Goal: Navigation & Orientation: Find specific page/section

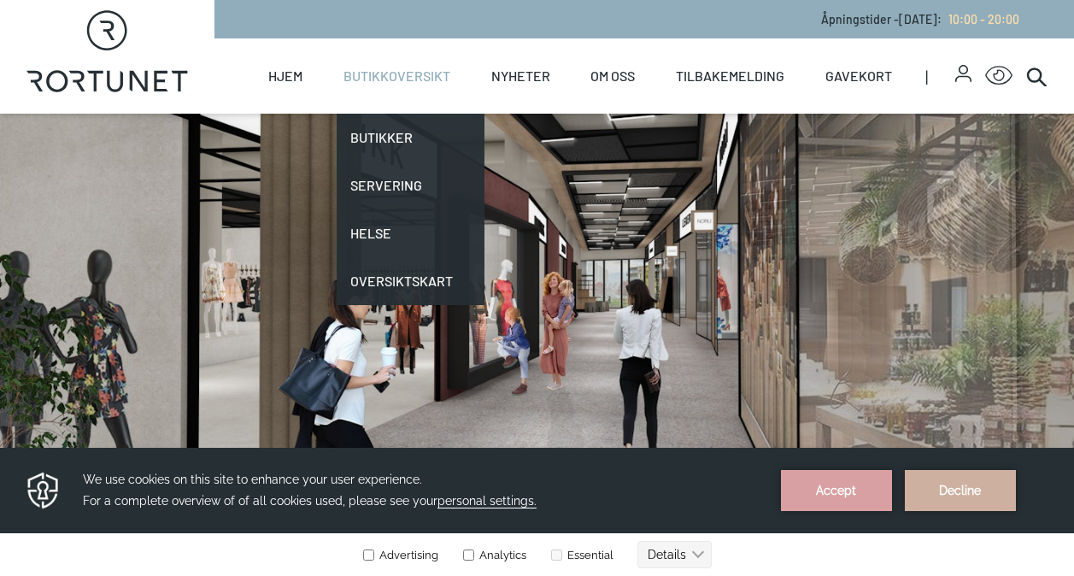
click at [381, 75] on link "Butikkoversikt" at bounding box center [396, 75] width 107 height 75
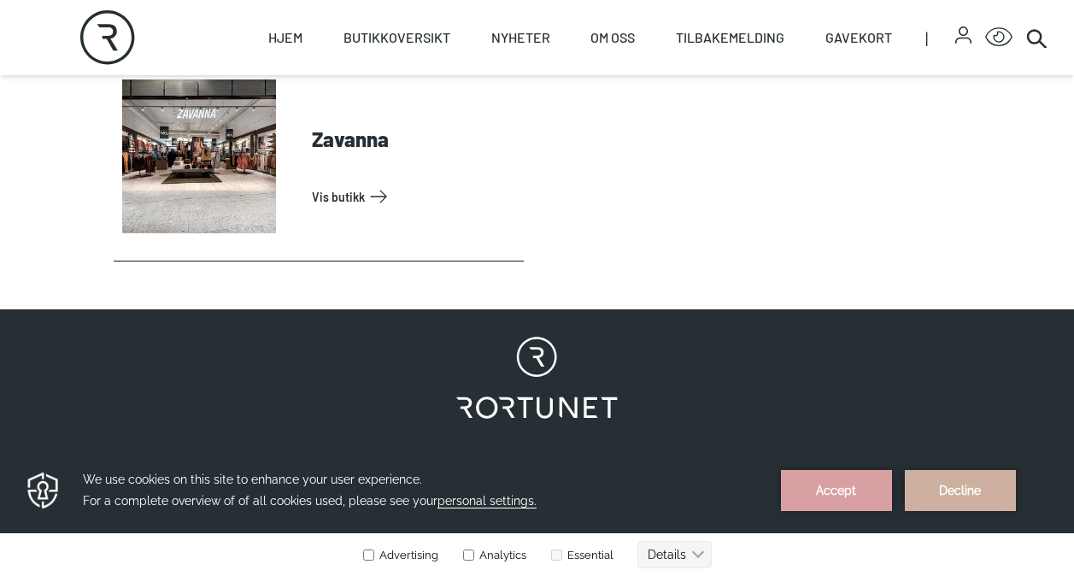
scroll to position [5753, 0]
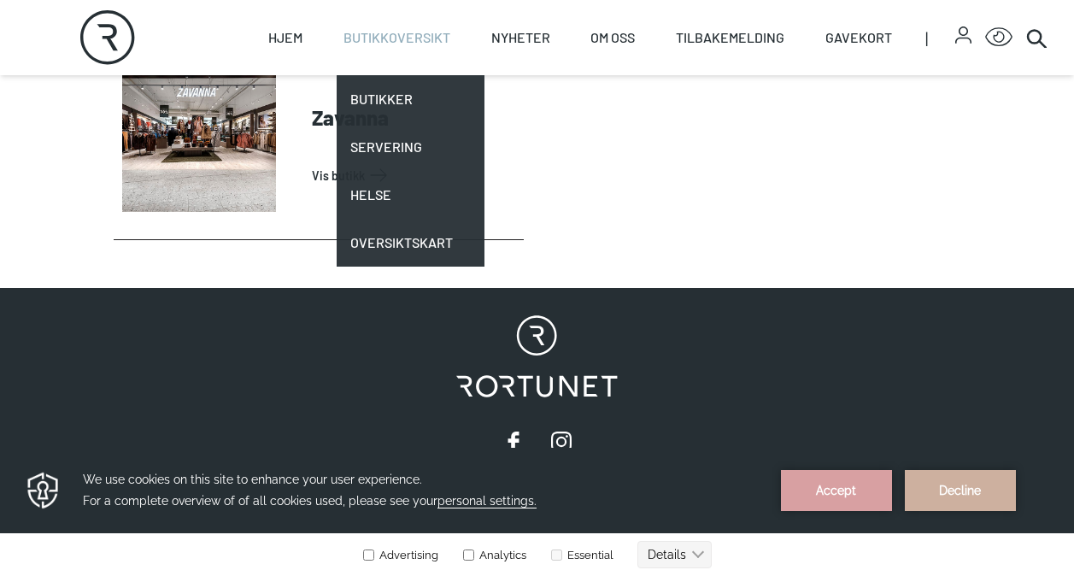
click at [378, 33] on link "Butikkoversikt" at bounding box center [396, 37] width 107 height 75
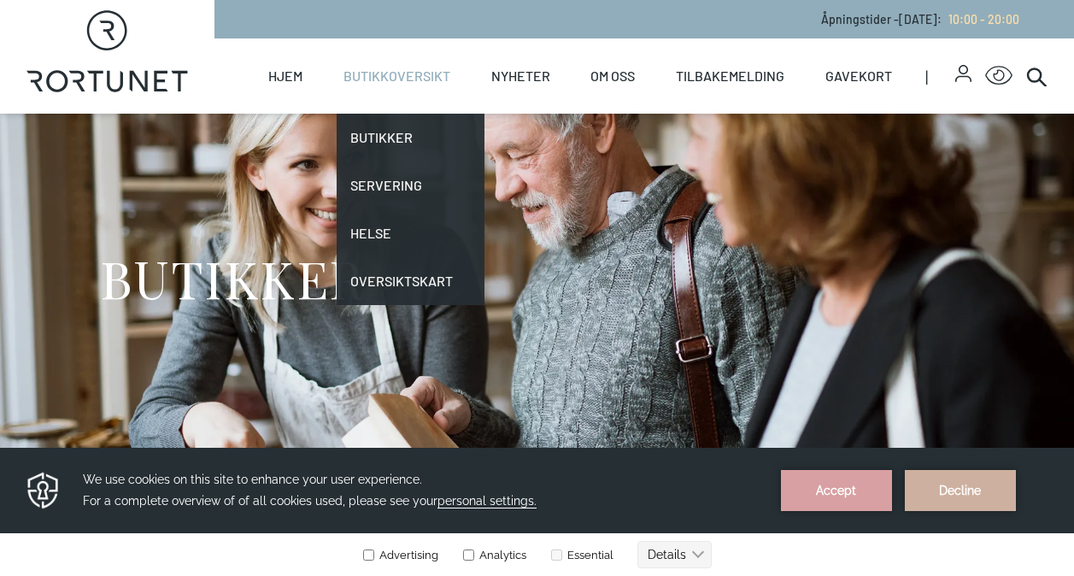
click at [384, 83] on link "Butikkoversikt" at bounding box center [396, 75] width 107 height 75
click at [398, 75] on link "Butikkoversikt" at bounding box center [396, 75] width 107 height 75
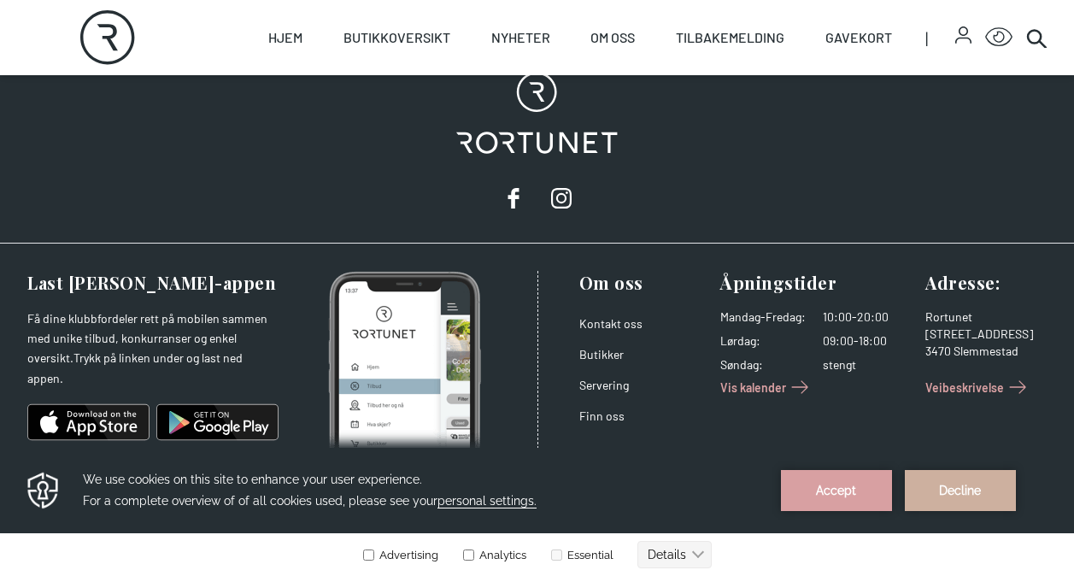
scroll to position [6031, 0]
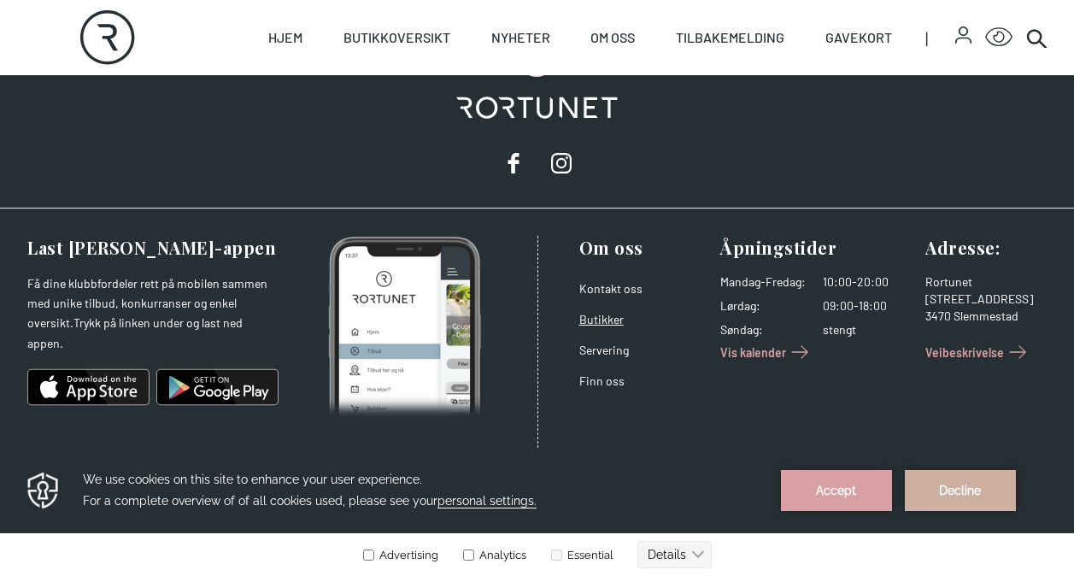
click at [594, 317] on link "Butikker" at bounding box center [601, 319] width 44 height 15
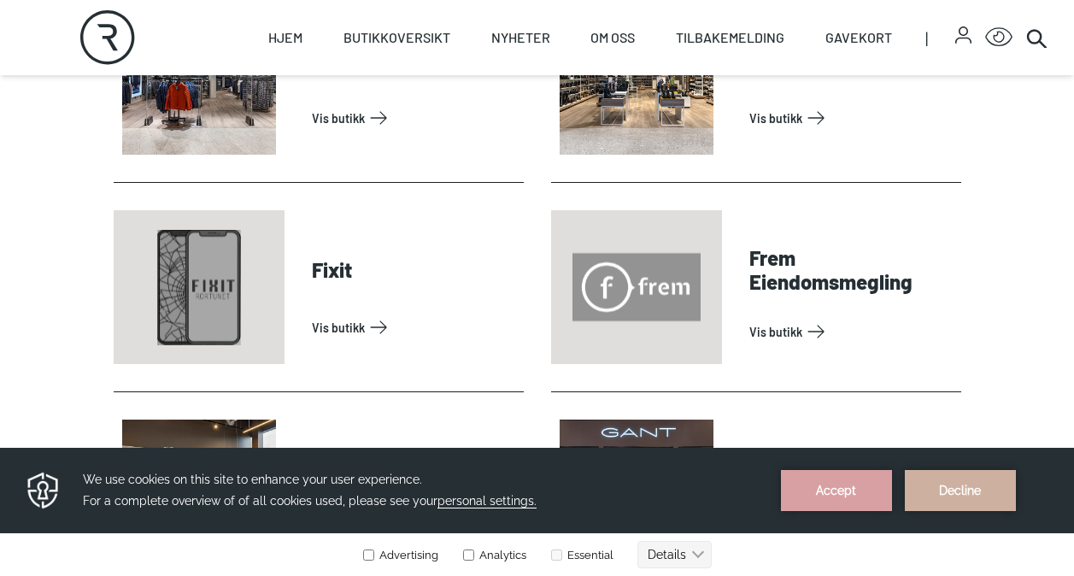
scroll to position [1281, 0]
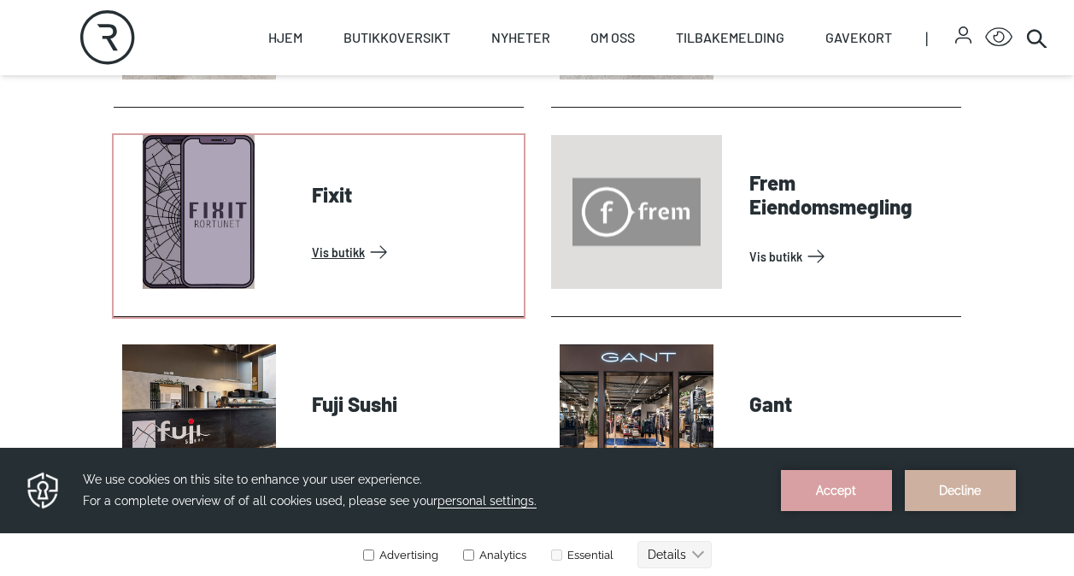
click at [337, 254] on link "Vis butikk" at bounding box center [414, 251] width 205 height 27
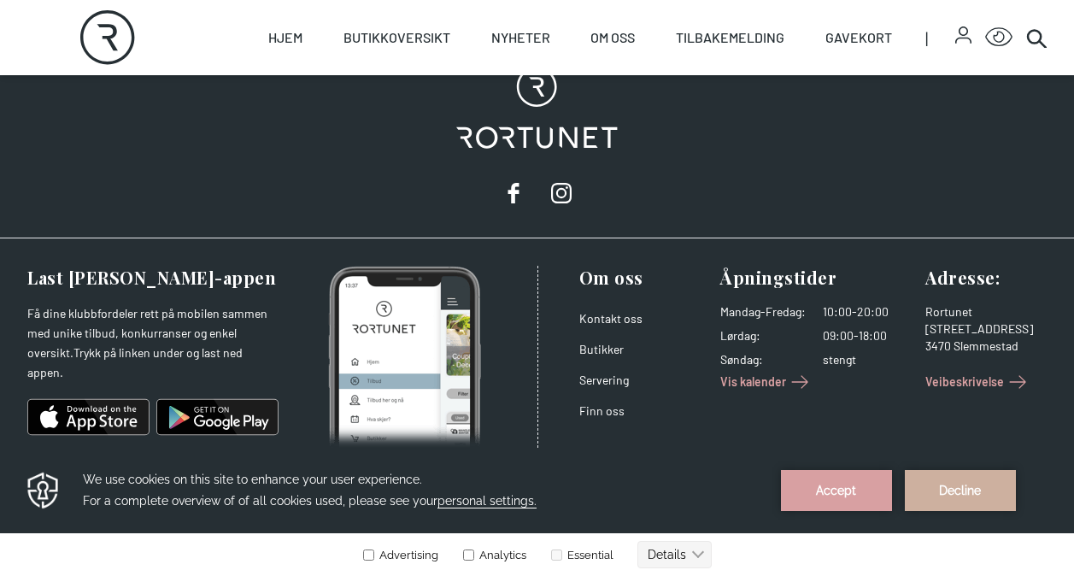
scroll to position [1632, 0]
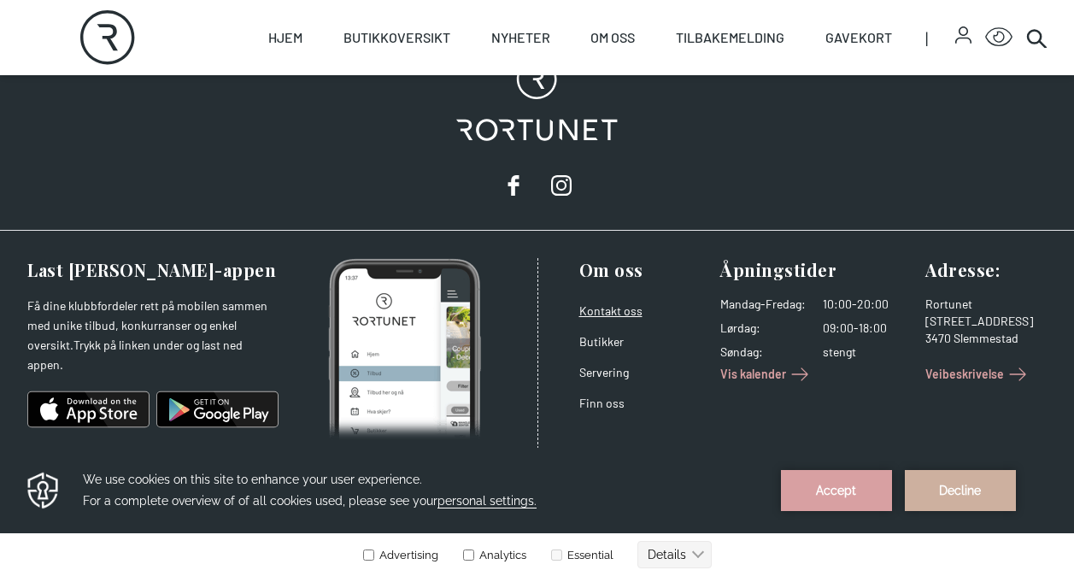
click at [604, 303] on link "Kontakt oss" at bounding box center [610, 310] width 63 height 15
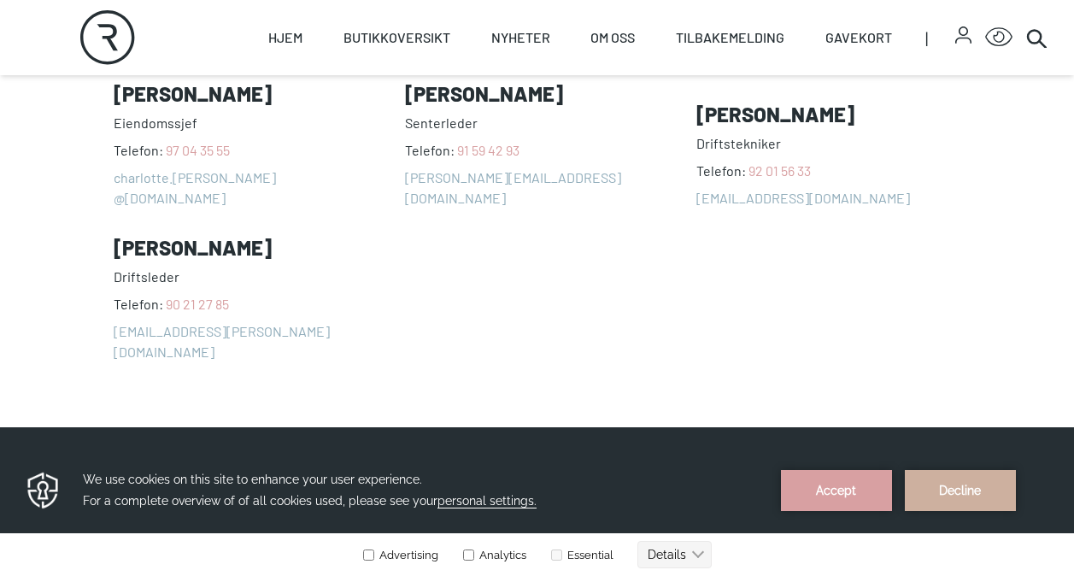
scroll to position [1552, 0]
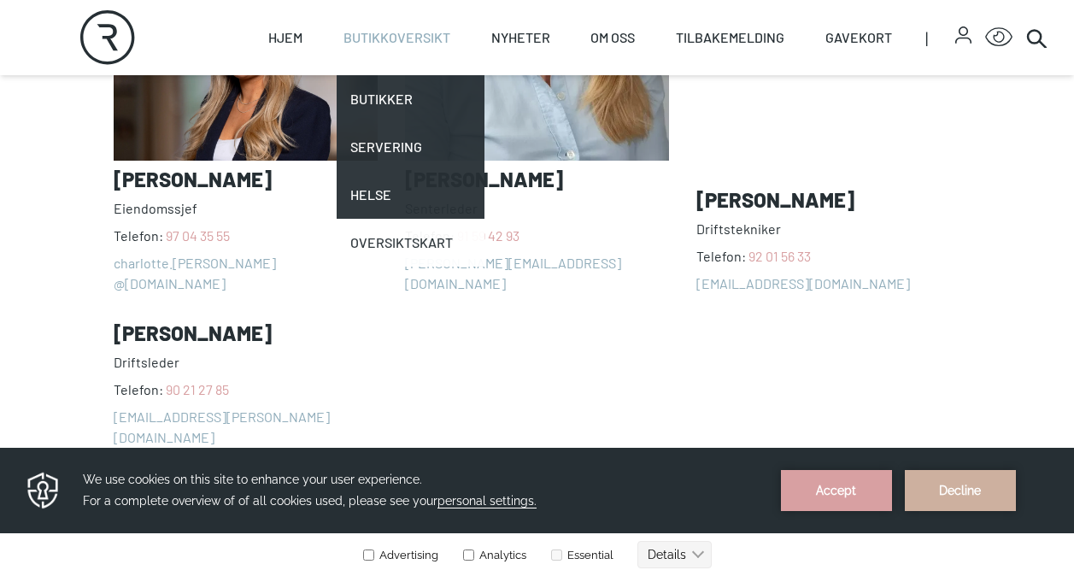
click at [401, 242] on link "Oversiktskart" at bounding box center [411, 243] width 148 height 48
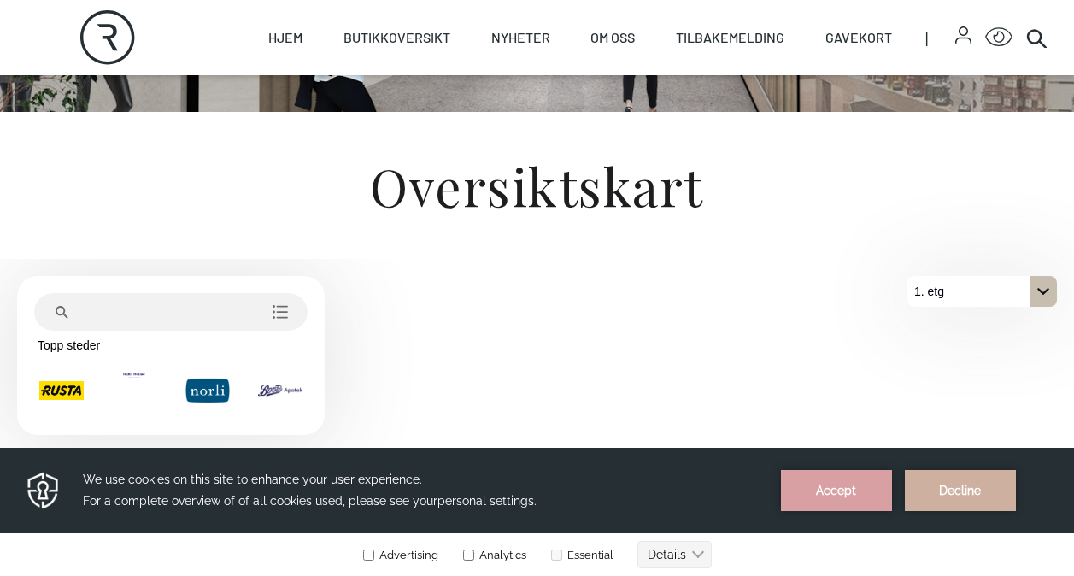
scroll to position [301, 0]
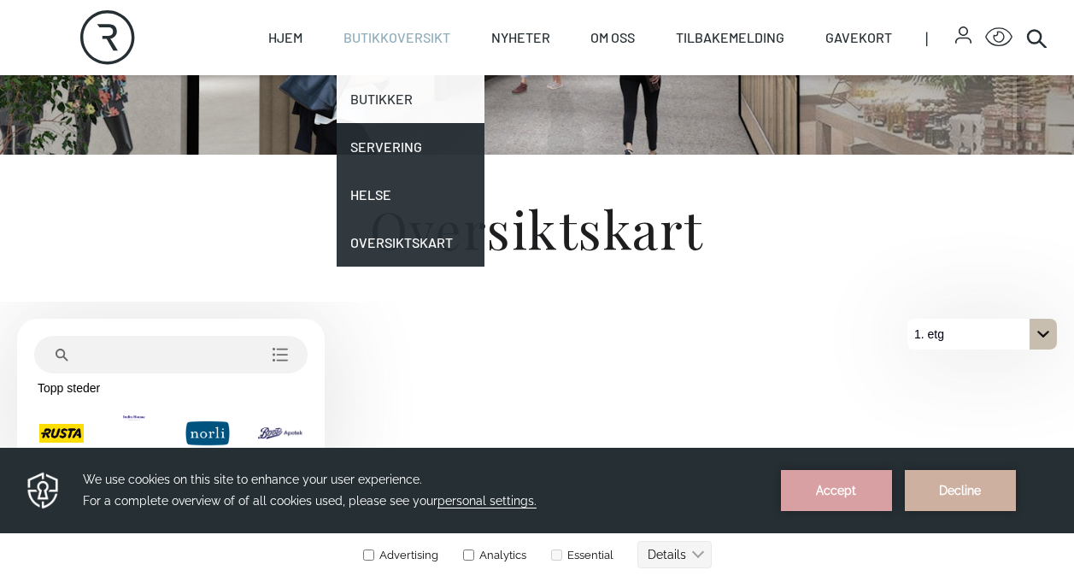
click at [391, 103] on link "Butikker" at bounding box center [411, 99] width 148 height 48
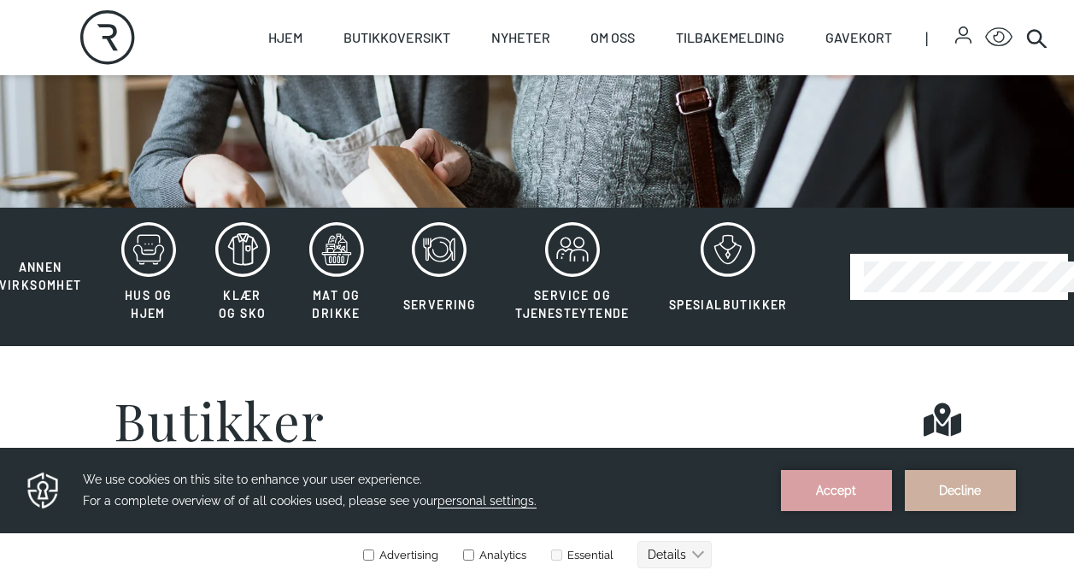
scroll to position [279, 0]
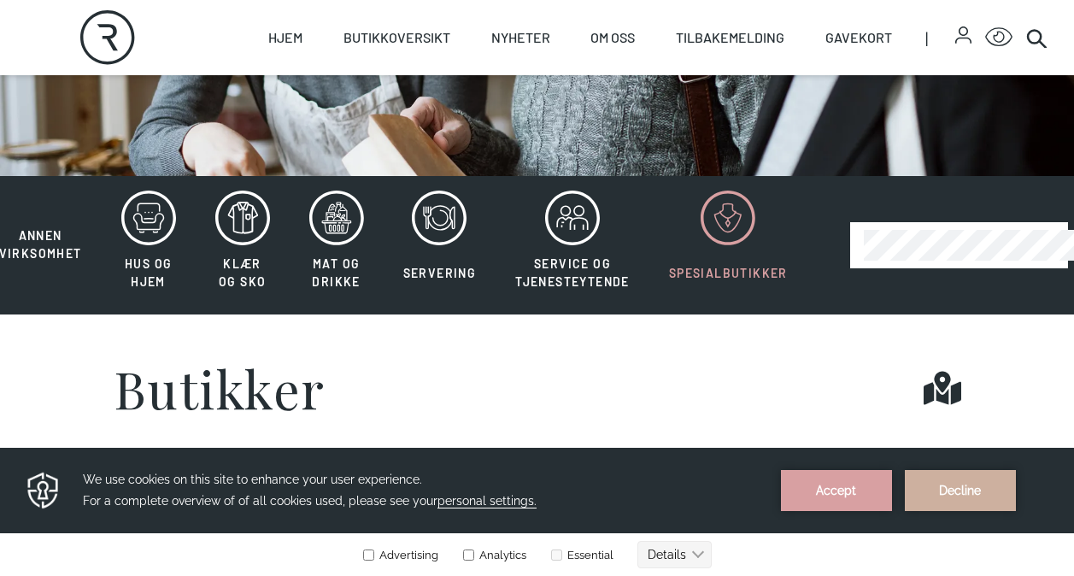
click at [729, 274] on span "Spesialbutikker" at bounding box center [728, 273] width 119 height 15
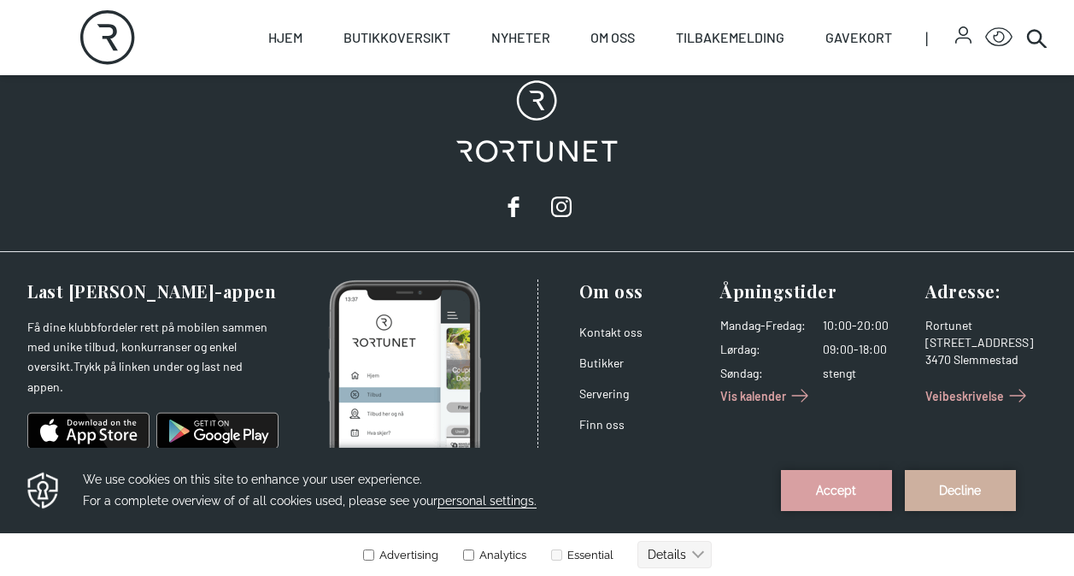
scroll to position [2055, 0]
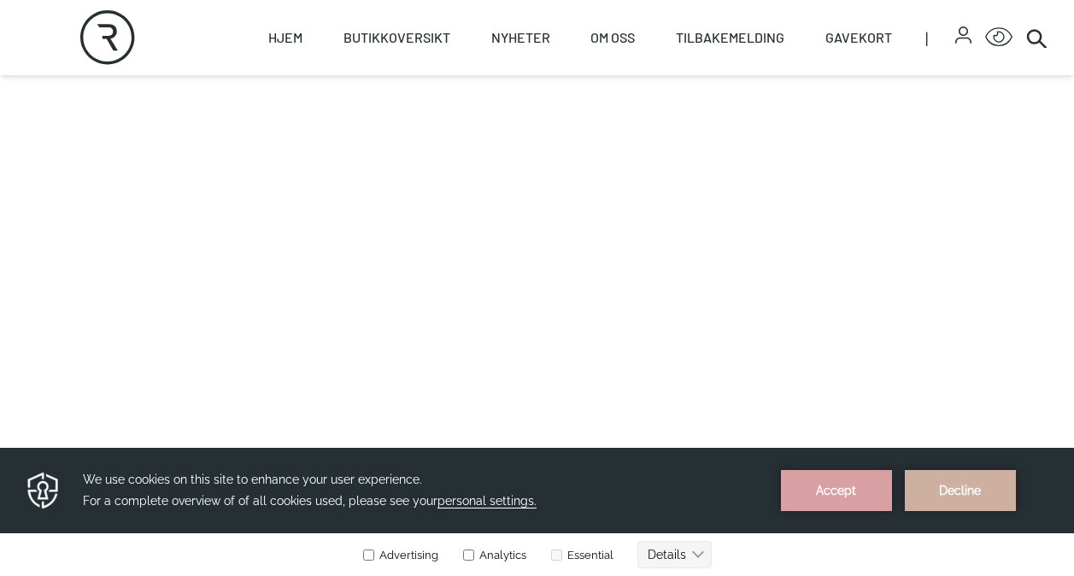
scroll to position [279, 0]
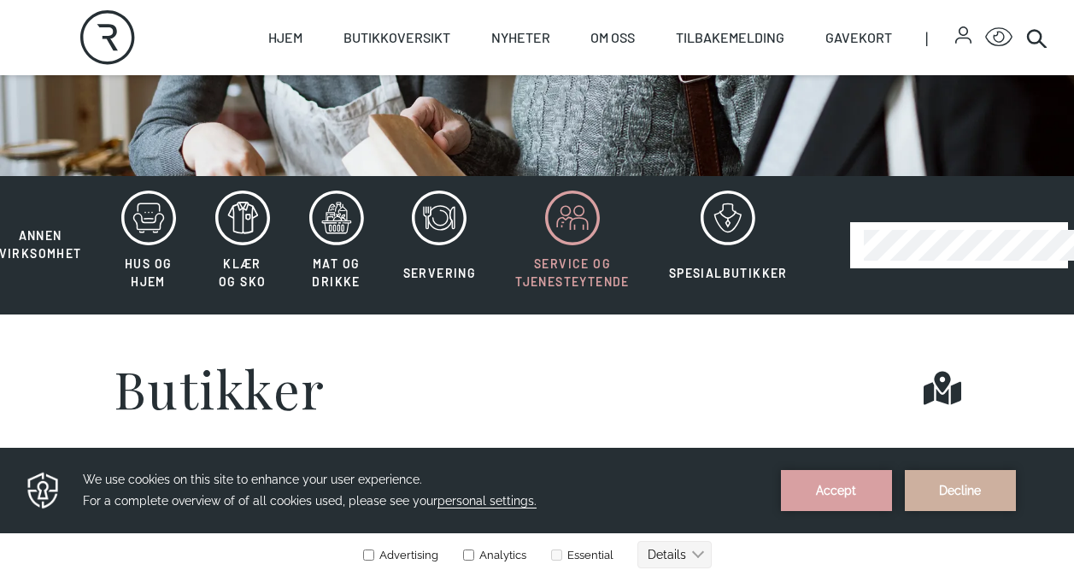
click at [567, 229] on icon at bounding box center [572, 217] width 55 height 55
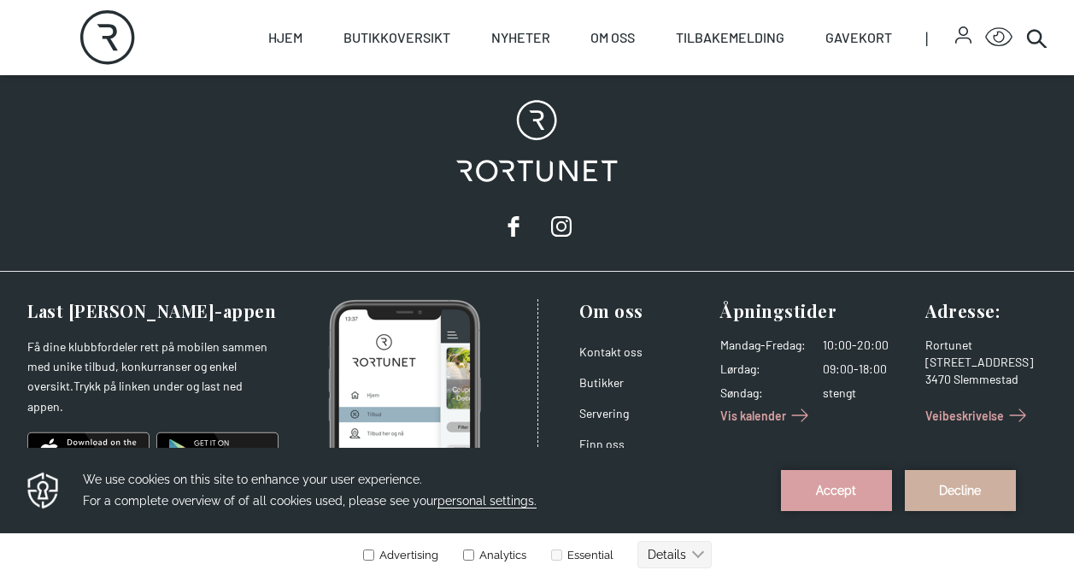
scroll to position [2055, 0]
